Goal: Register for event/course

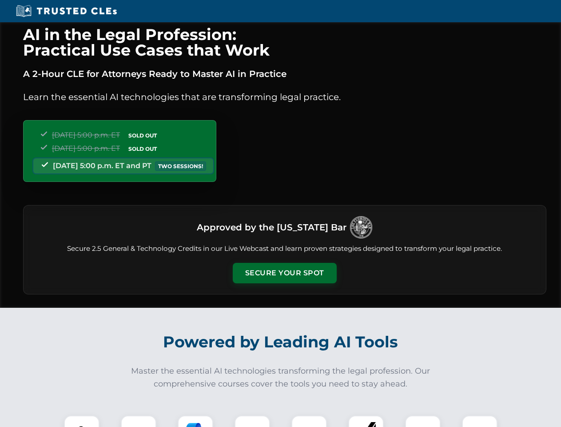
click at [284, 273] on button "Secure Your Spot" at bounding box center [285, 273] width 104 height 20
click at [82, 421] on img at bounding box center [82, 433] width 26 height 26
click at [139, 421] on div at bounding box center [139, 433] width 36 height 36
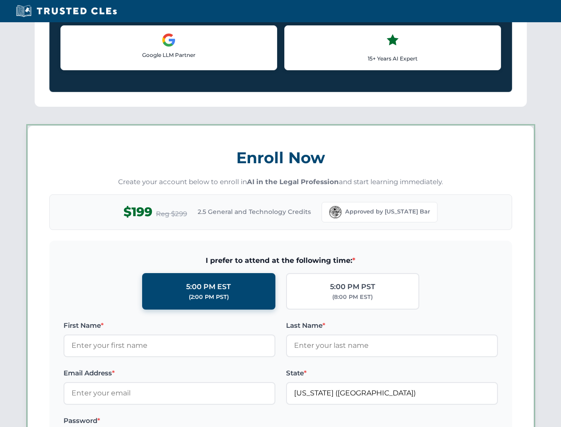
click at [252, 421] on label "Password *" at bounding box center [170, 420] width 212 height 11
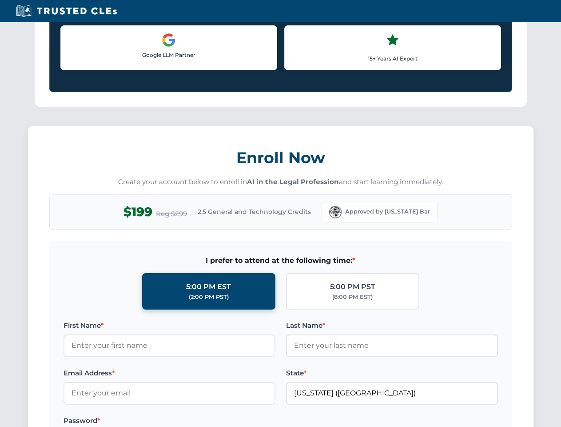
scroll to position [872, 0]
